Goal: Use online tool/utility: Utilize a website feature to perform a specific function

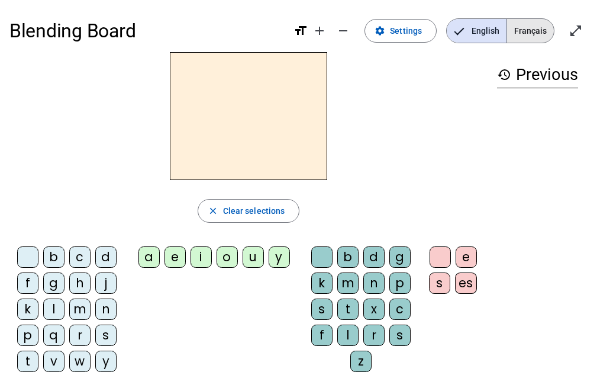
click at [536, 30] on span "Français" at bounding box center [530, 31] width 47 height 24
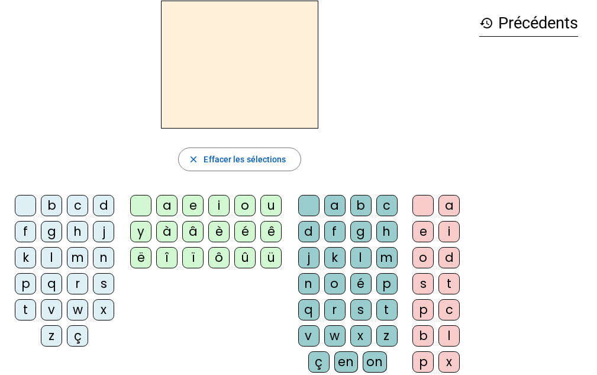
scroll to position [50, 0]
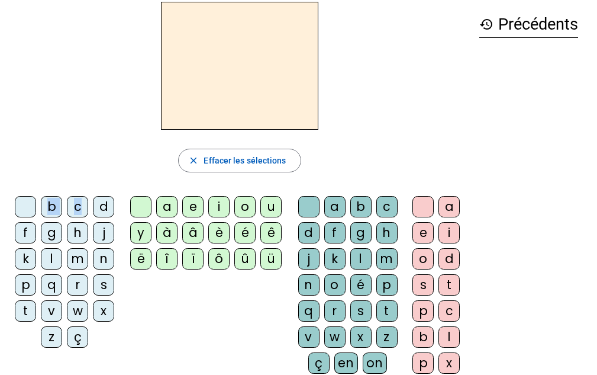
drag, startPoint x: 79, startPoint y: 207, endPoint x: 199, endPoint y: 71, distance: 181.1
click at [199, 71] on div "close [PERSON_NAME] les sélections b c d f g h j k l m n p q r s t v w x z ç a …" at bounding box center [239, 192] width 460 height 381
click at [79, 198] on div "c" at bounding box center [77, 206] width 21 height 21
click at [163, 202] on div "a" at bounding box center [166, 206] width 21 height 21
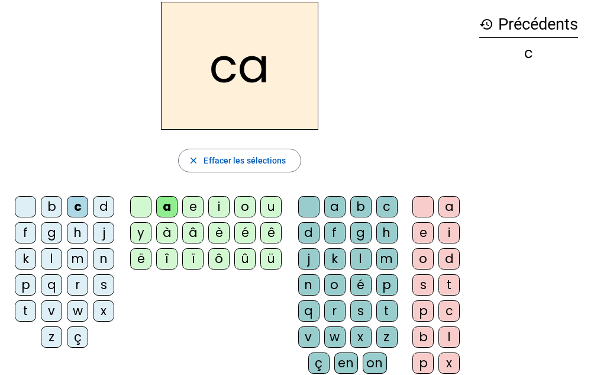
click at [265, 206] on div "u" at bounding box center [270, 206] width 21 height 21
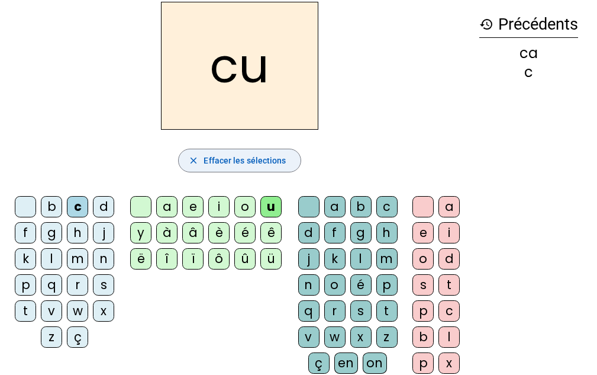
click at [198, 156] on mat-icon "close" at bounding box center [193, 160] width 11 height 11
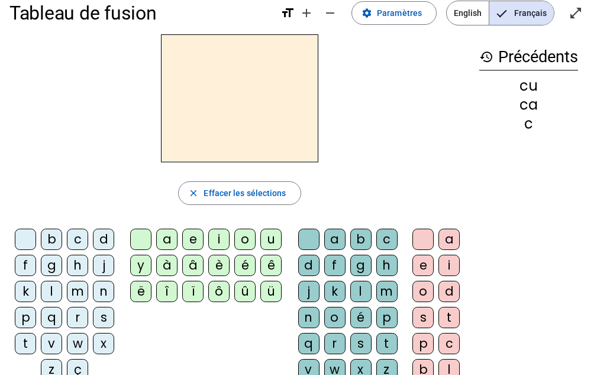
scroll to position [0, 0]
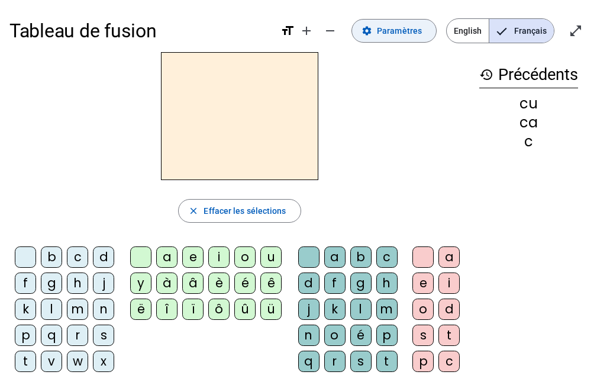
click at [399, 34] on span "Paramètres" at bounding box center [399, 31] width 45 height 14
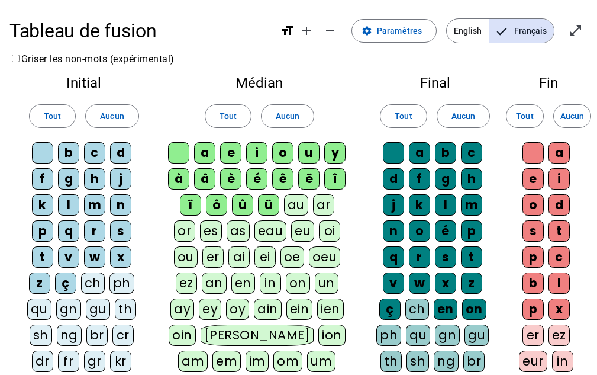
click at [294, 205] on div "au" at bounding box center [296, 204] width 24 height 21
click at [274, 227] on div "eau" at bounding box center [271, 230] width 33 height 21
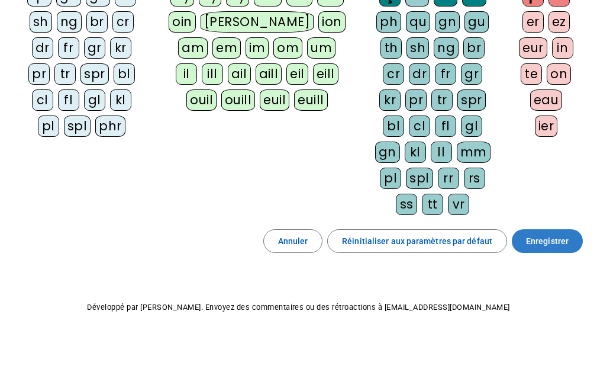
click at [550, 238] on span "Enregistrer" at bounding box center [547, 241] width 43 height 14
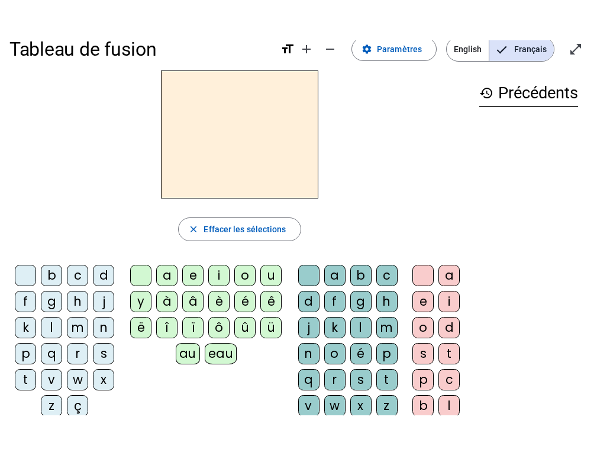
scroll to position [25, 0]
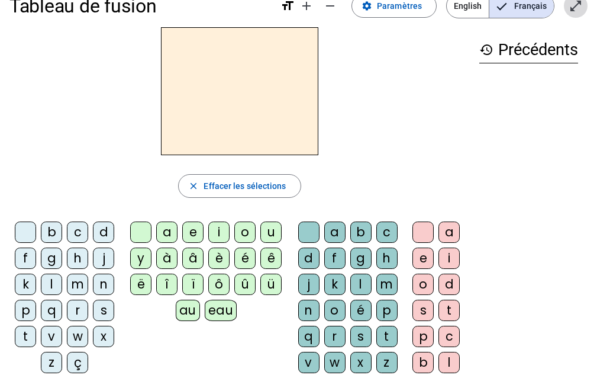
click at [572, 11] on mat-icon "open_in_full" at bounding box center [576, 6] width 14 height 14
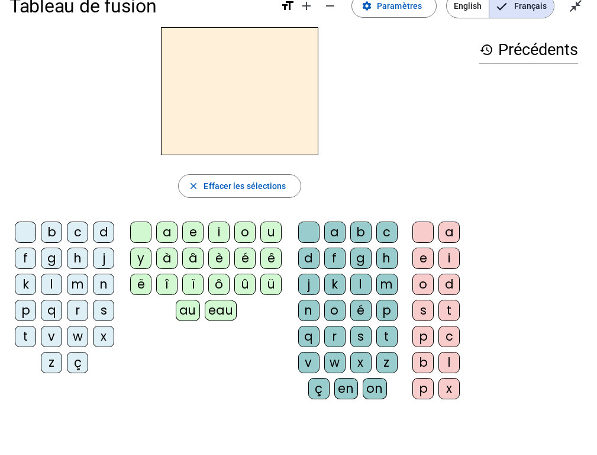
drag, startPoint x: 82, startPoint y: 234, endPoint x: 75, endPoint y: 234, distance: 7.1
click at [78, 234] on div "c" at bounding box center [77, 231] width 21 height 21
click at [75, 234] on div "c" at bounding box center [77, 231] width 21 height 21
click at [239, 232] on div "o" at bounding box center [244, 231] width 21 height 21
click at [386, 356] on div "z" at bounding box center [386, 362] width 21 height 21
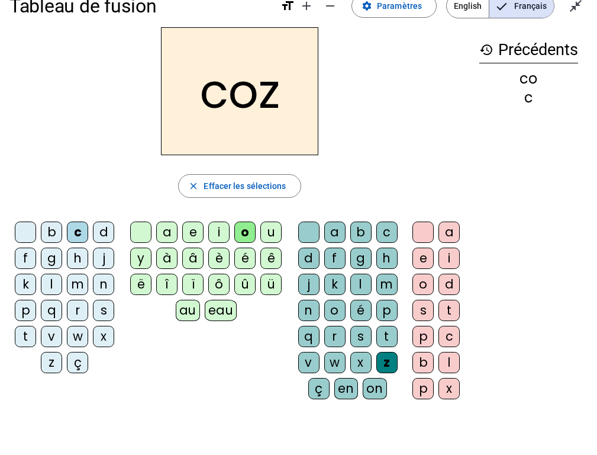
click at [450, 374] on div "Tableau de fusion format_size add remove settings Paramètres English Français c…" at bounding box center [298, 254] width 597 height 558
click at [255, 179] on span "Effacer les sélections" at bounding box center [245, 186] width 82 height 14
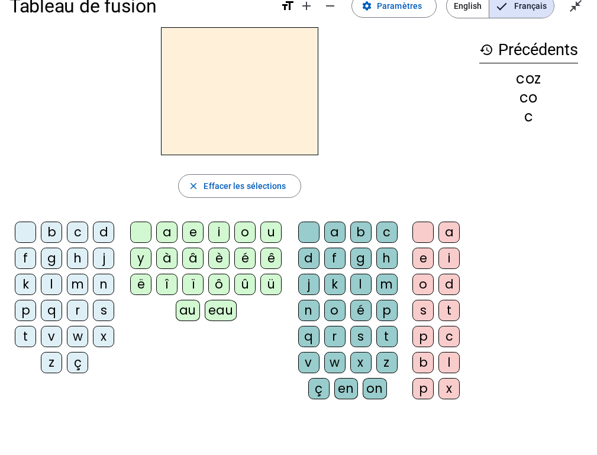
click at [77, 233] on div "c" at bounding box center [77, 231] width 21 height 21
click at [246, 230] on div "o" at bounding box center [244, 231] width 21 height 21
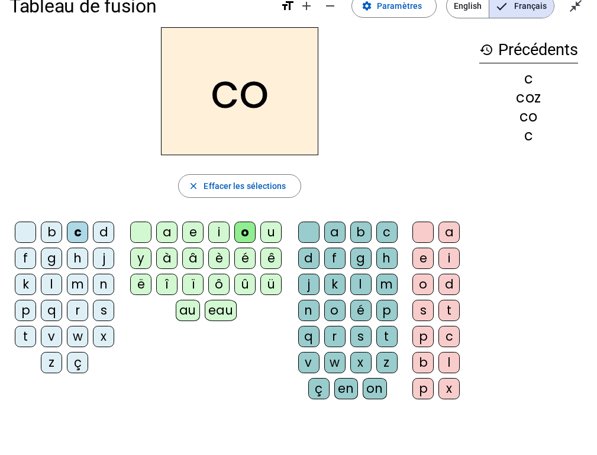
click at [385, 355] on div "z" at bounding box center [386, 362] width 21 height 21
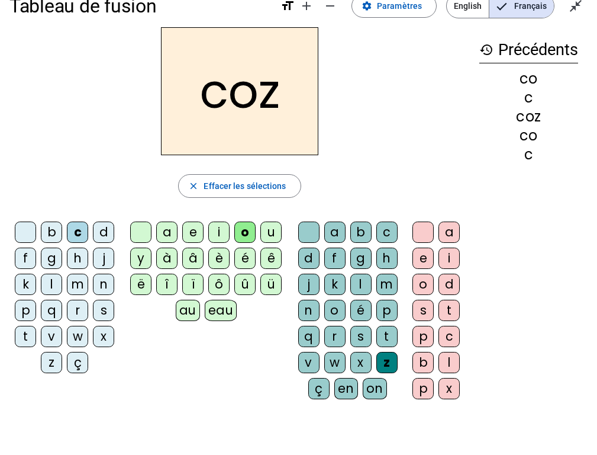
click at [385, 345] on div "t" at bounding box center [386, 336] width 21 height 21
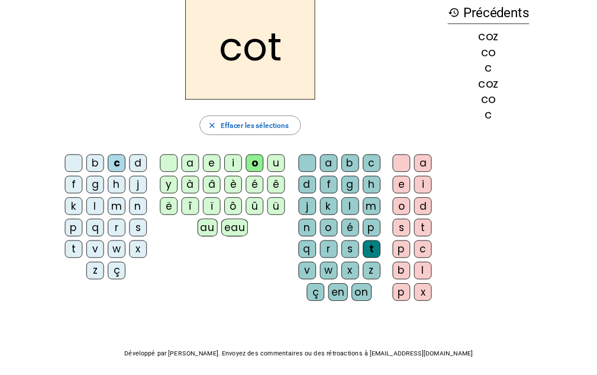
scroll to position [60, 0]
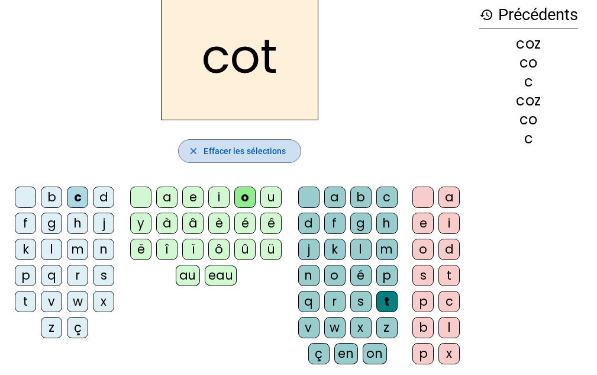
click at [223, 143] on span "button" at bounding box center [239, 151] width 121 height 28
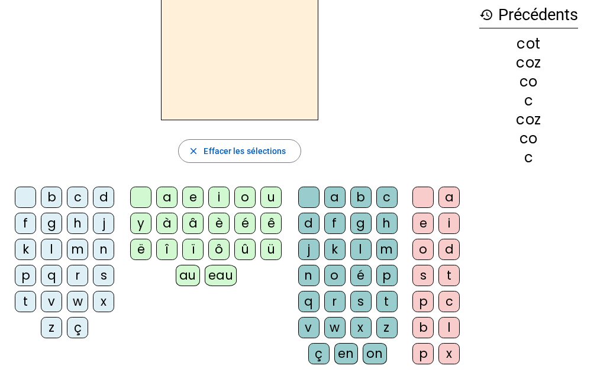
scroll to position [0, 0]
